Goal: Task Accomplishment & Management: Use online tool/utility

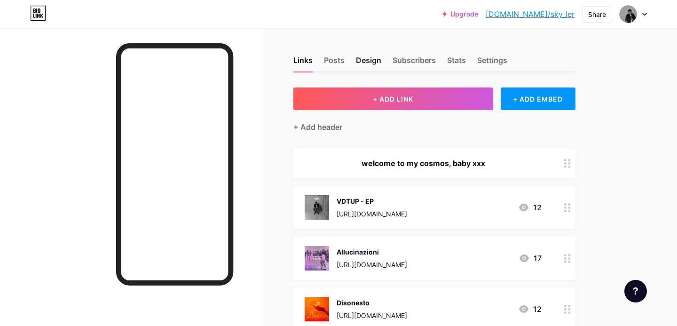
click at [381, 60] on div "Design" at bounding box center [368, 63] width 25 height 17
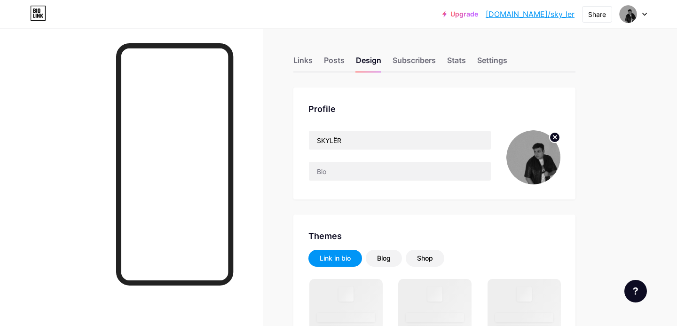
scroll to position [124, 0]
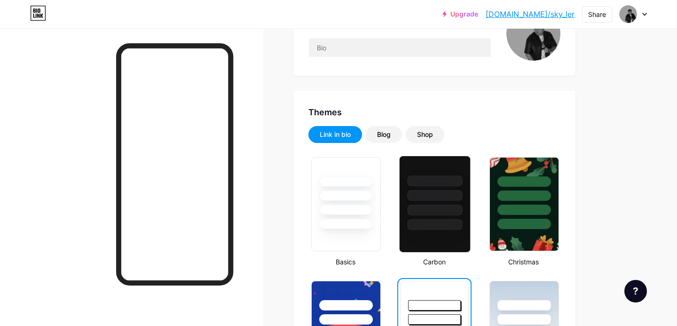
click at [428, 194] on div at bounding box center [435, 195] width 55 height 11
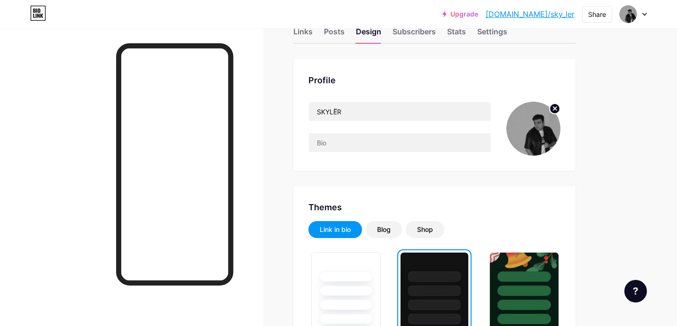
scroll to position [0, 0]
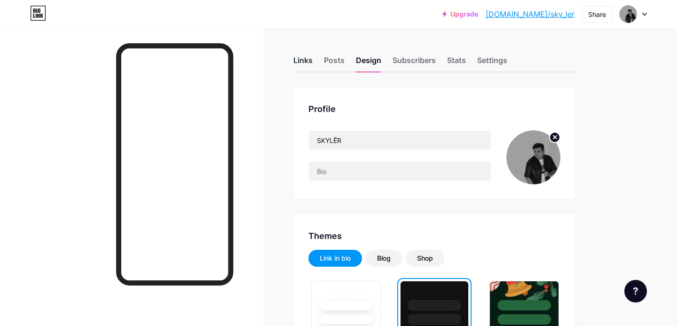
click at [308, 56] on div "Links" at bounding box center [303, 63] width 19 height 17
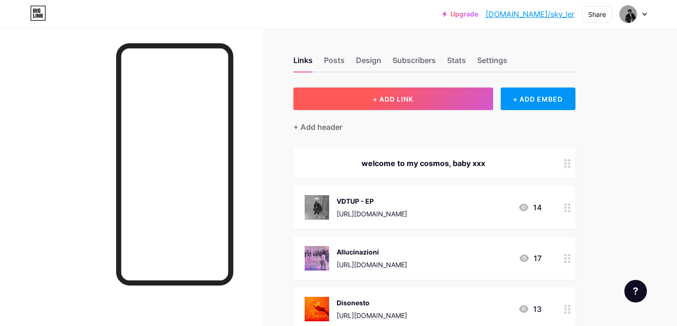
click at [379, 97] on span "+ ADD LINK" at bounding box center [393, 99] width 40 height 8
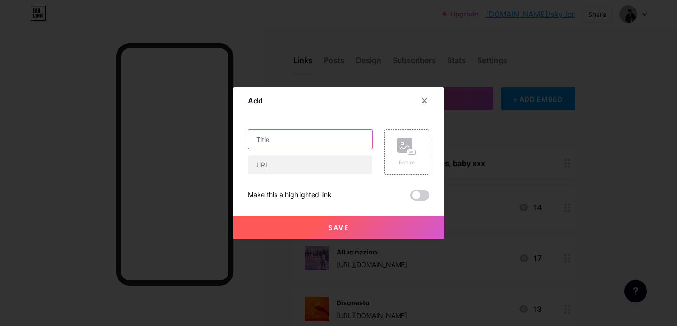
click at [282, 140] on input "text" at bounding box center [310, 139] width 124 height 19
type input "Midnight Story"
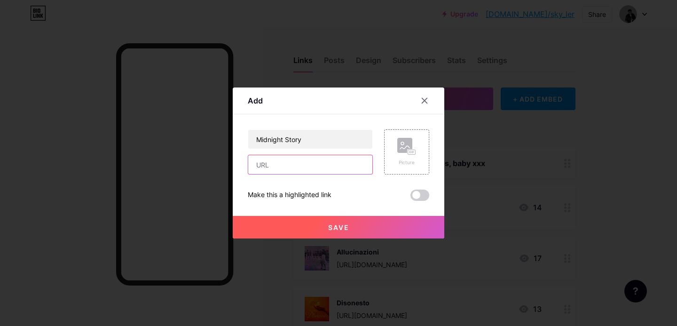
click at [274, 158] on input "text" at bounding box center [310, 164] width 124 height 19
paste input "[URL][DOMAIN_NAME]"
type input "[URL][DOMAIN_NAME]"
click at [399, 155] on div "Picture" at bounding box center [407, 152] width 19 height 28
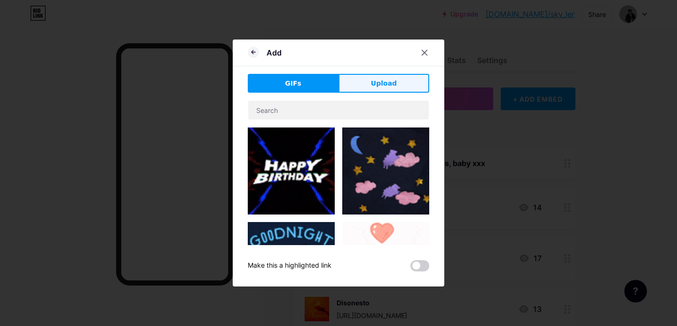
click at [371, 85] on button "Upload" at bounding box center [384, 83] width 91 height 19
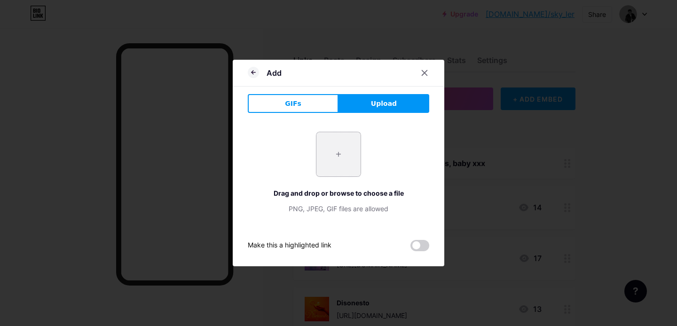
click at [329, 142] on input "file" at bounding box center [339, 154] width 44 height 44
type input "C:\fakepath\DEXSW-.jpg"
click at [502, 278] on div at bounding box center [338, 163] width 677 height 326
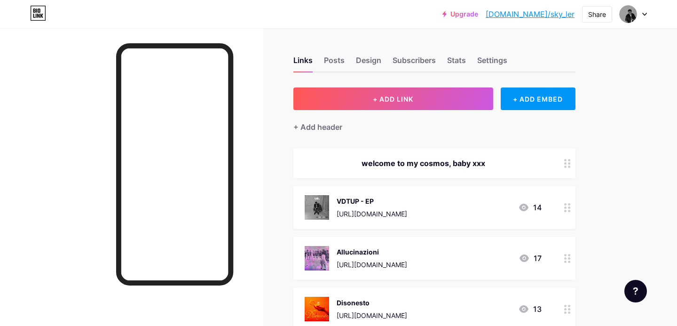
scroll to position [43, 0]
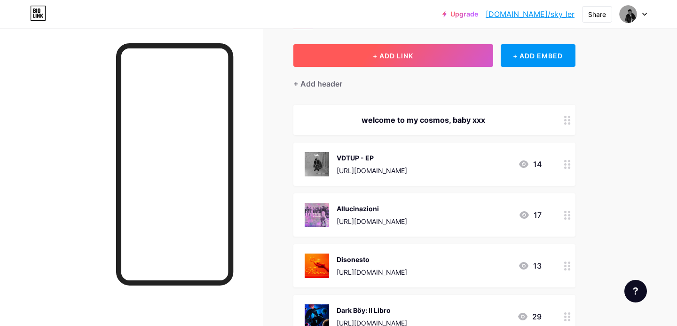
click at [413, 49] on button "+ ADD LINK" at bounding box center [394, 55] width 200 height 23
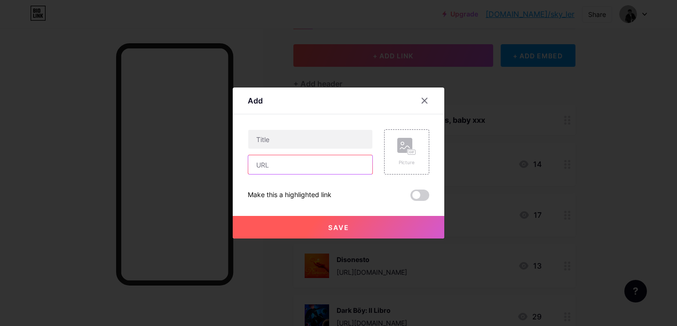
click at [308, 159] on input "text" at bounding box center [310, 164] width 124 height 19
paste input "[URL][DOMAIN_NAME]"
type input "[URL][DOMAIN_NAME]"
click at [398, 156] on div "Picture" at bounding box center [407, 152] width 19 height 28
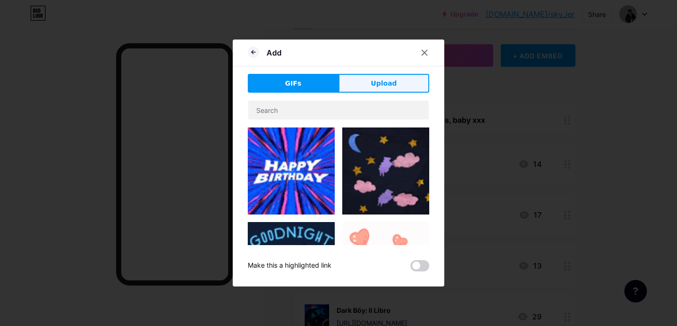
click at [351, 80] on button "Upload" at bounding box center [384, 83] width 91 height 19
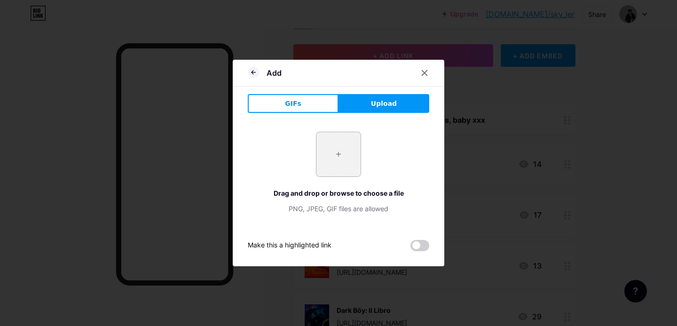
click at [337, 159] on input "file" at bounding box center [339, 154] width 44 height 44
type input "C:\fakepath\DEXSW-.jpg"
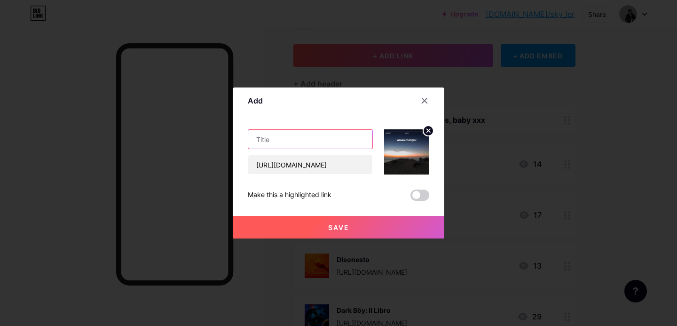
click at [293, 139] on input "text" at bounding box center [310, 139] width 124 height 19
type input "Midnight Story"
click at [282, 232] on button "Save" at bounding box center [339, 227] width 212 height 23
